Goal: Transaction & Acquisition: Purchase product/service

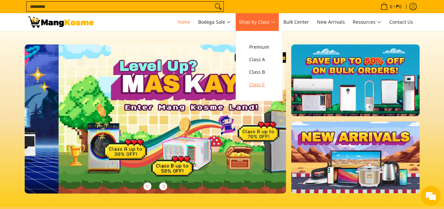
scroll to position [0, 262]
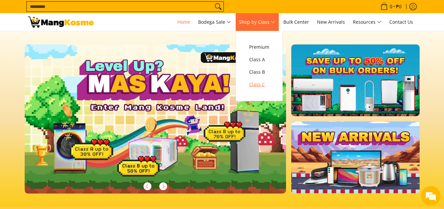
click at [259, 83] on span "Class C" at bounding box center [259, 85] width 20 height 8
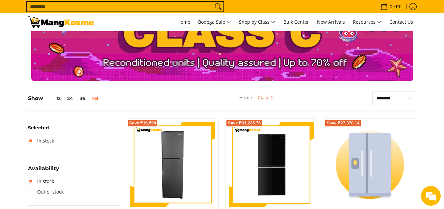
scroll to position [93, 0]
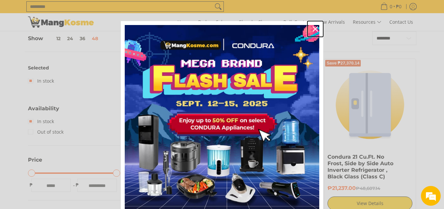
click at [313, 31] on icon "close icon" at bounding box center [315, 28] width 5 height 5
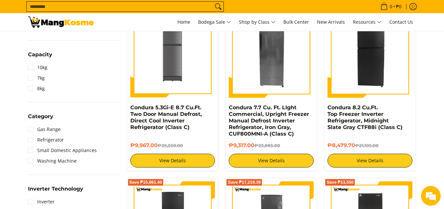
scroll to position [329, 0]
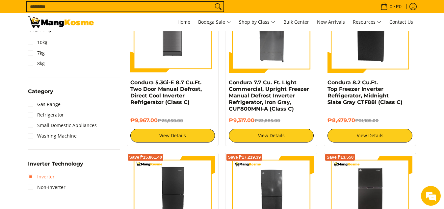
click at [31, 176] on link "Inverter" at bounding box center [41, 176] width 27 height 11
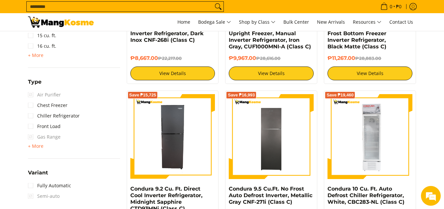
scroll to position [554, 0]
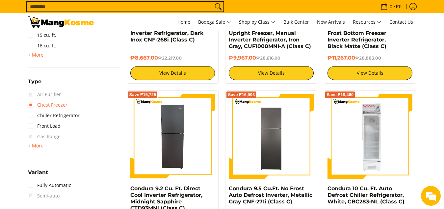
click at [31, 106] on link "Chest Freezer" at bounding box center [47, 105] width 39 height 11
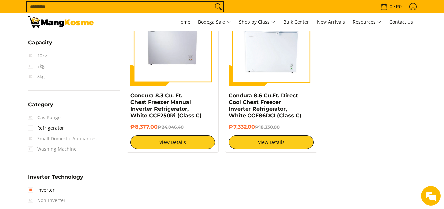
scroll to position [323, 0]
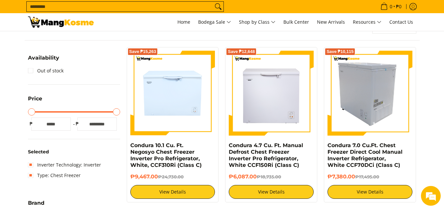
scroll to position [93, 0]
